Goal: Transaction & Acquisition: Purchase product/service

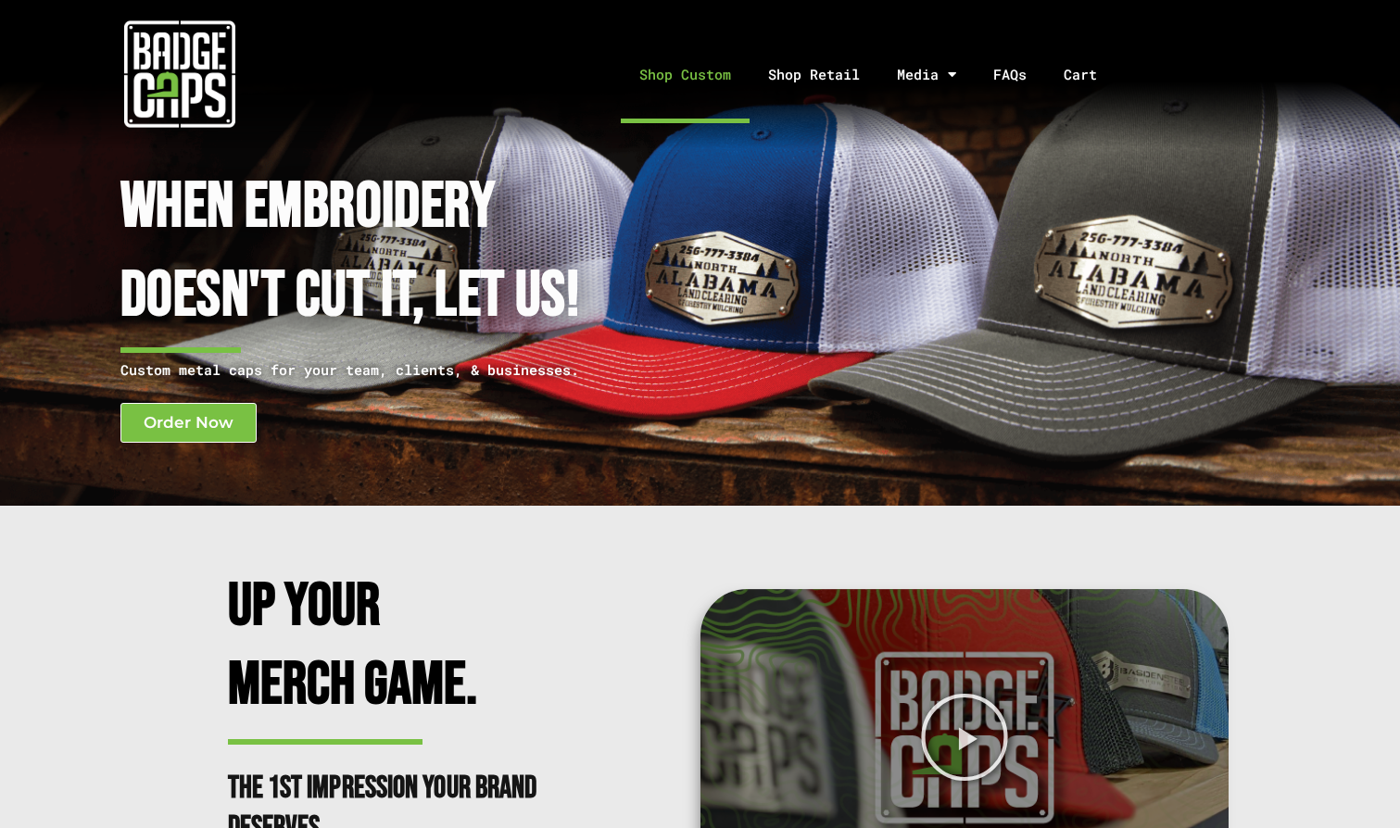
click at [704, 75] on link "Shop Custom" at bounding box center [685, 74] width 129 height 97
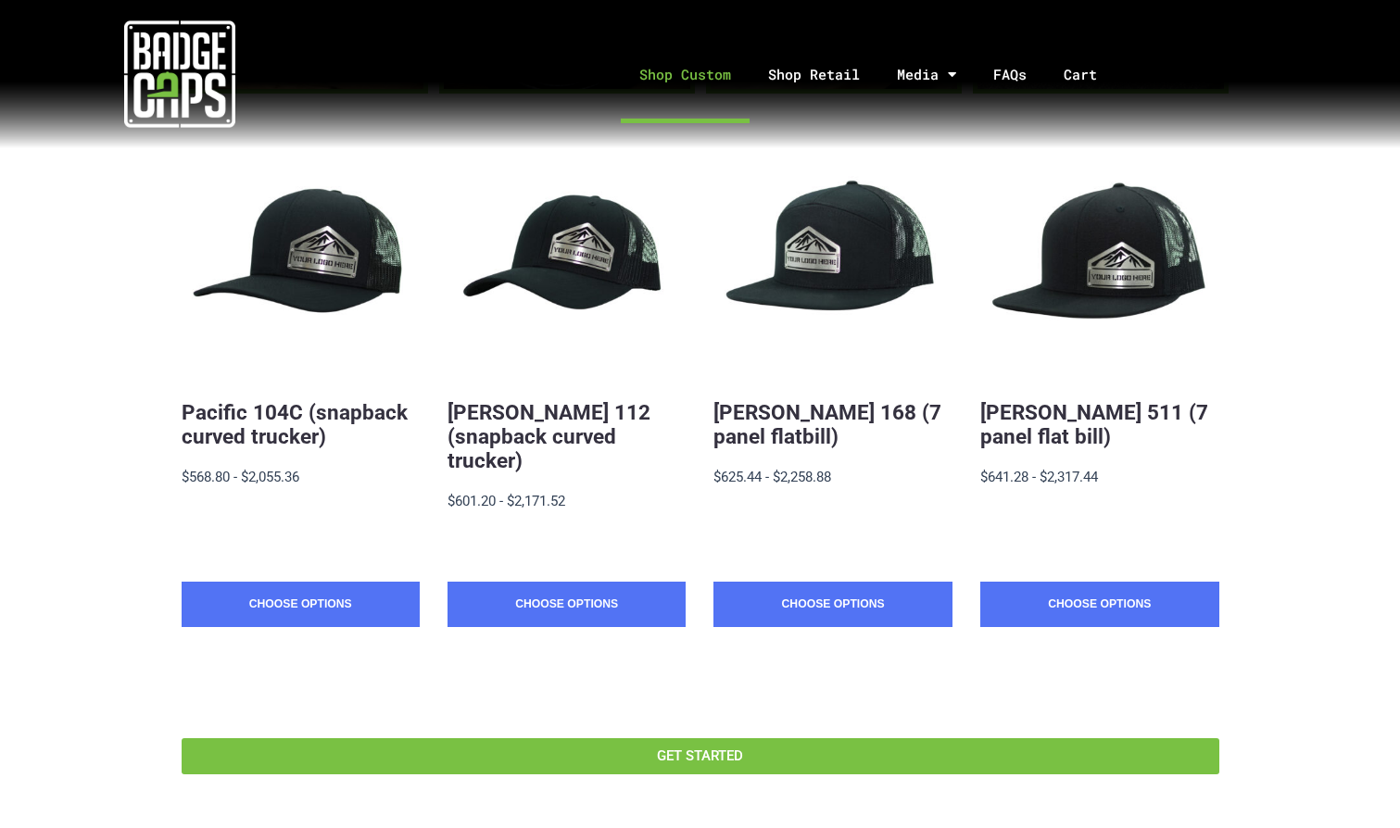
scroll to position [364, 0]
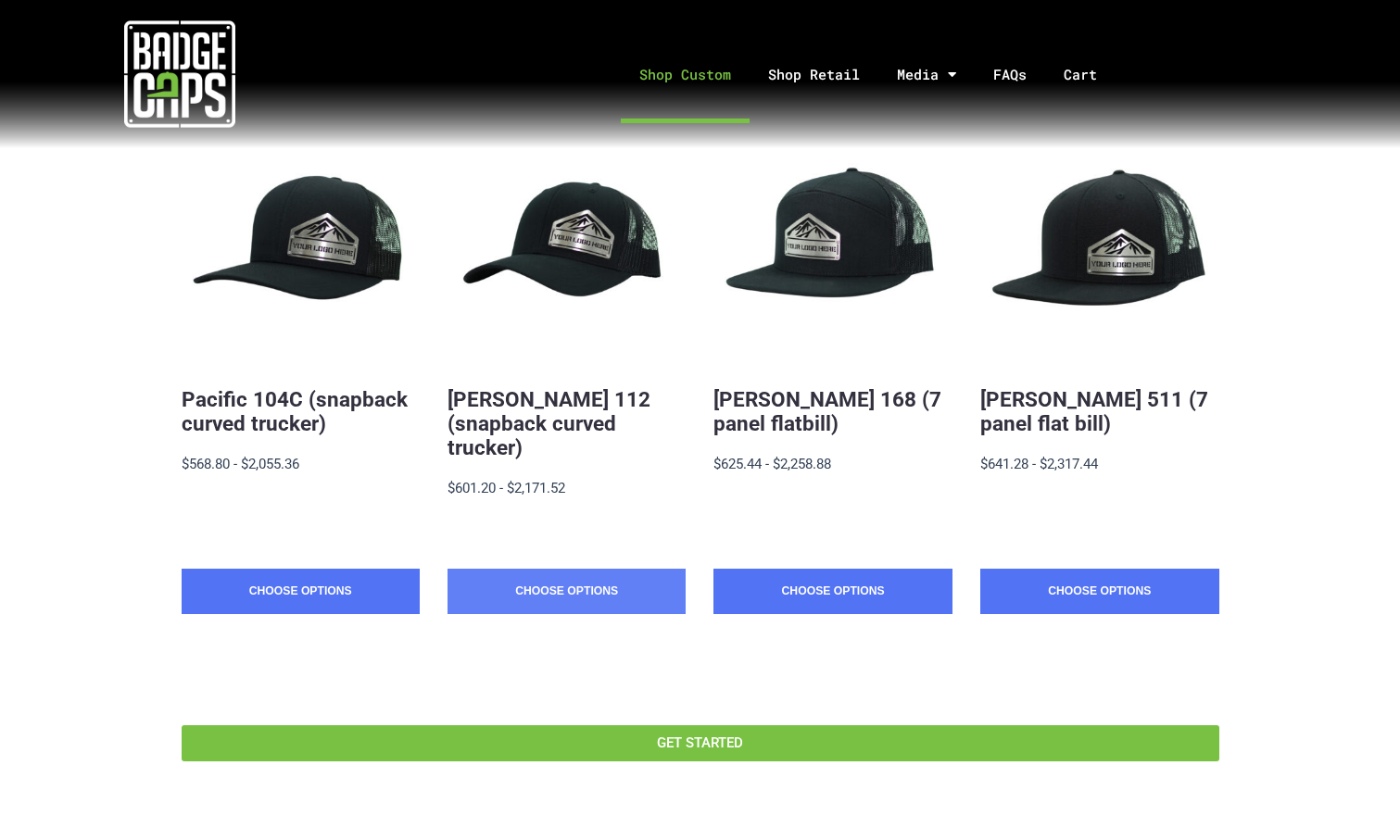
click at [582, 569] on link "Choose Options" at bounding box center [566, 592] width 238 height 46
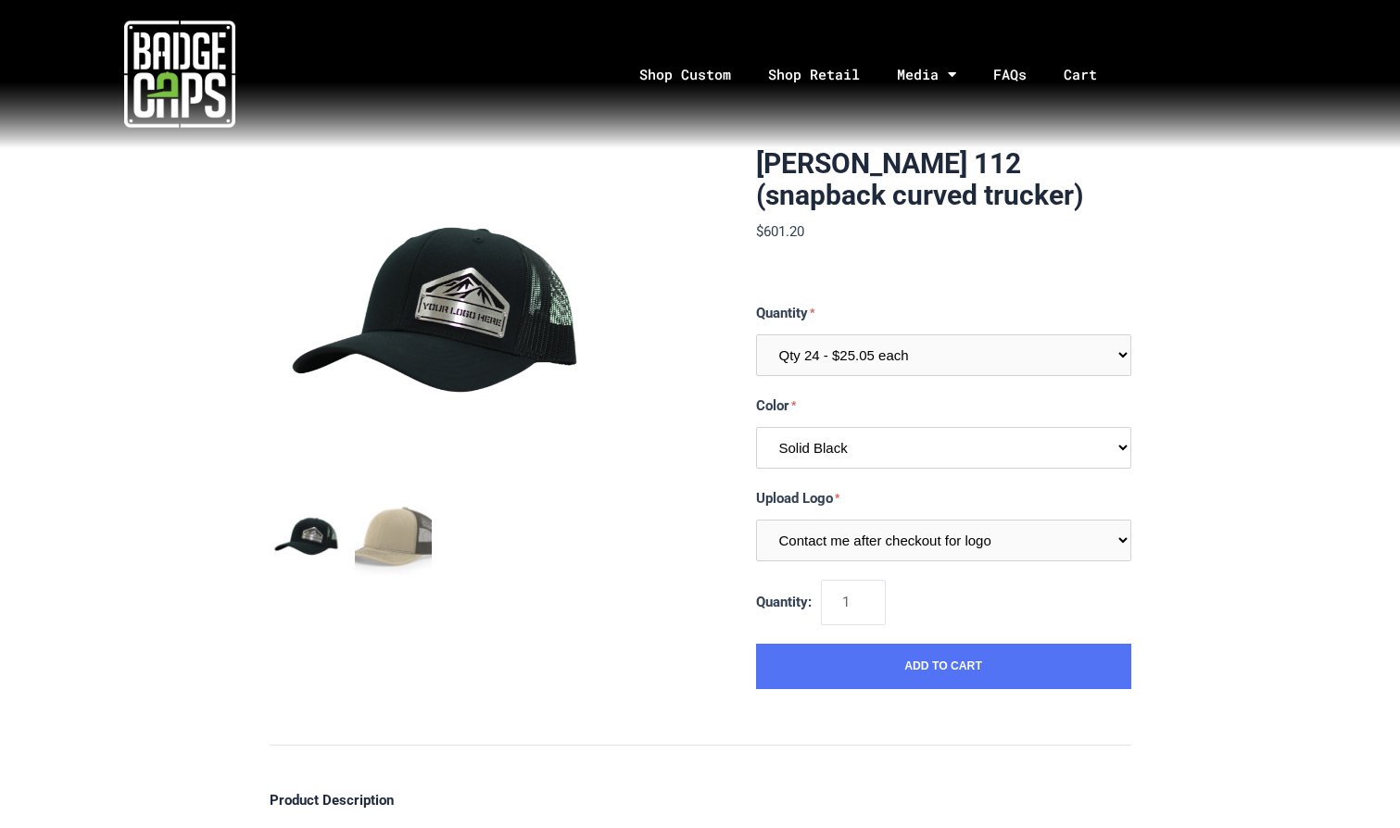
click at [1026, 444] on select "Multiple Colors (Finalize After Checkout) Solid Black Black / Charcoal Charcoal…" at bounding box center [943, 448] width 375 height 42
select select "234"
click at [685, 64] on link "Shop Custom" at bounding box center [685, 74] width 129 height 97
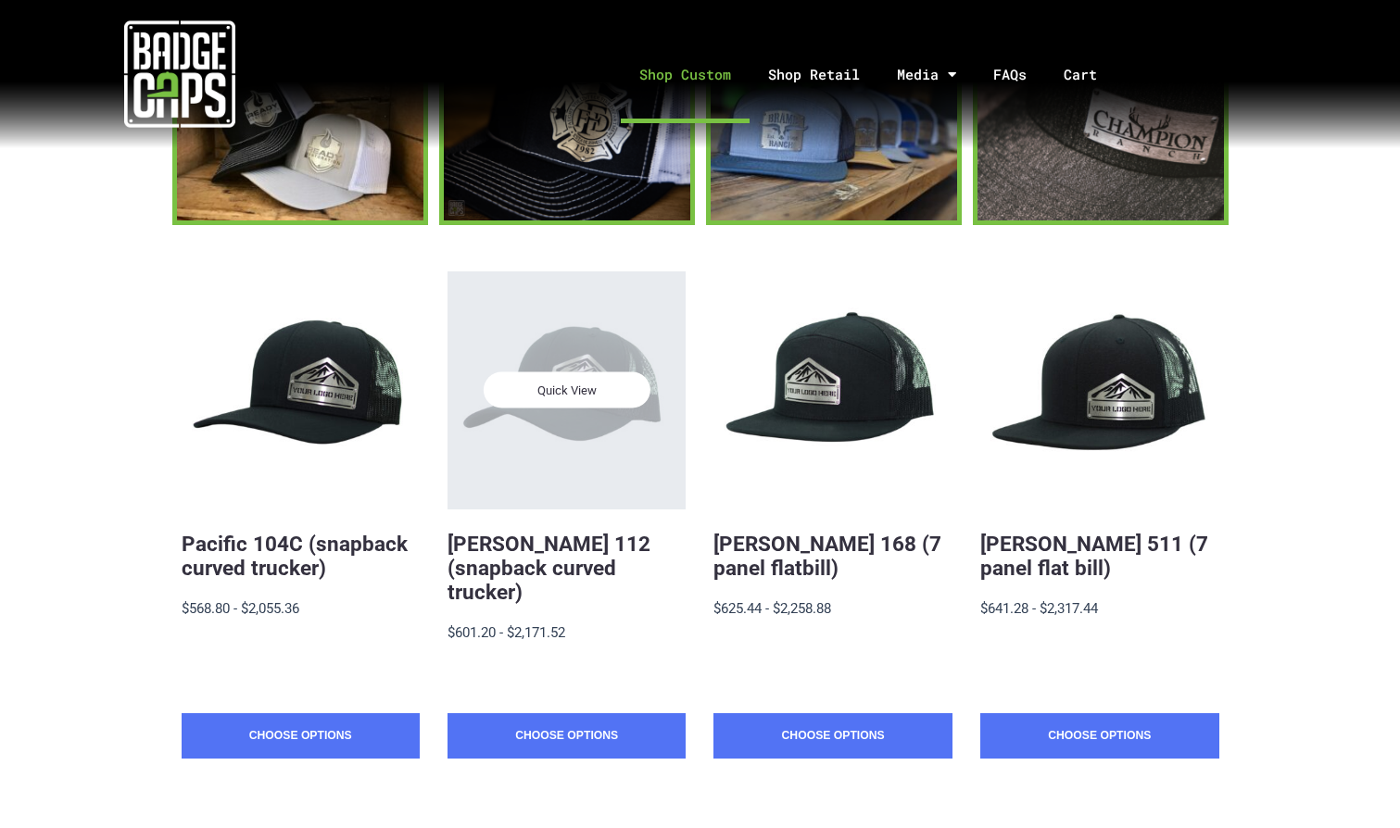
scroll to position [230, 0]
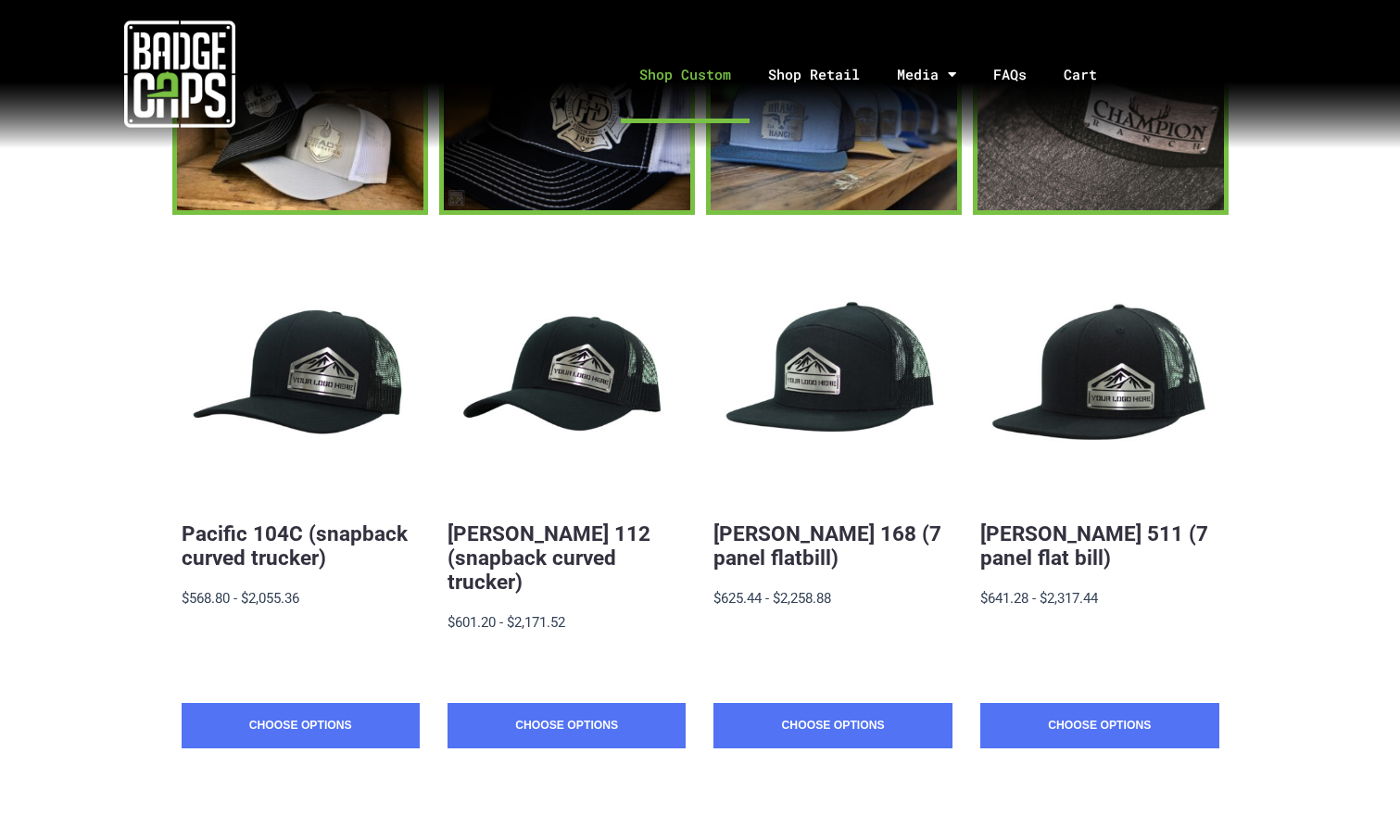
click at [1275, 424] on section "Quick View Pacific 104C (snapback curved trucker) $19.88 - $2,055.36 MSRP: $568…" at bounding box center [700, 560] width 1400 height 690
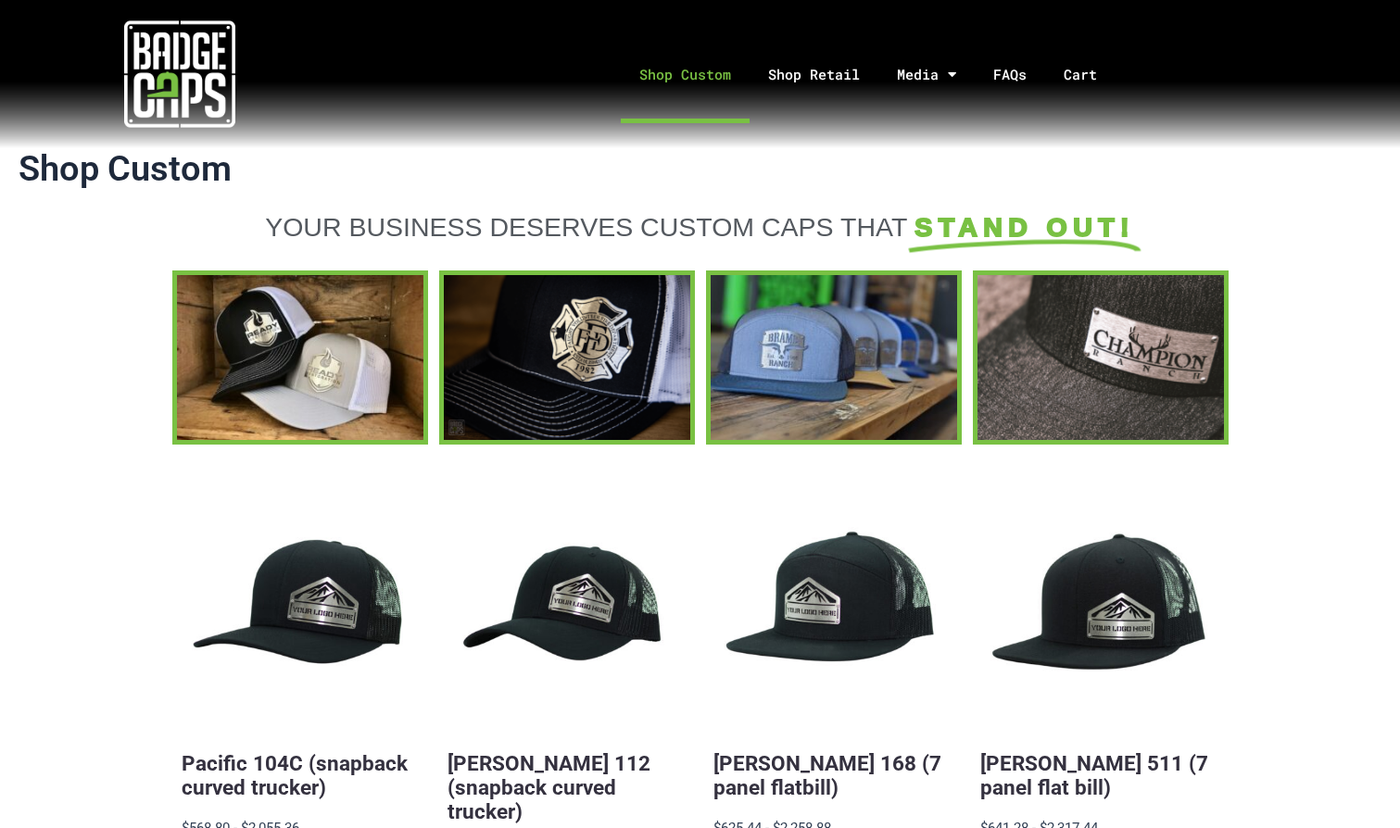
scroll to position [0, 0]
click at [697, 69] on link "Shop Custom" at bounding box center [685, 74] width 129 height 97
click at [828, 67] on link "Shop Retail" at bounding box center [813, 74] width 129 height 97
